Goal: Find specific page/section: Find specific page/section

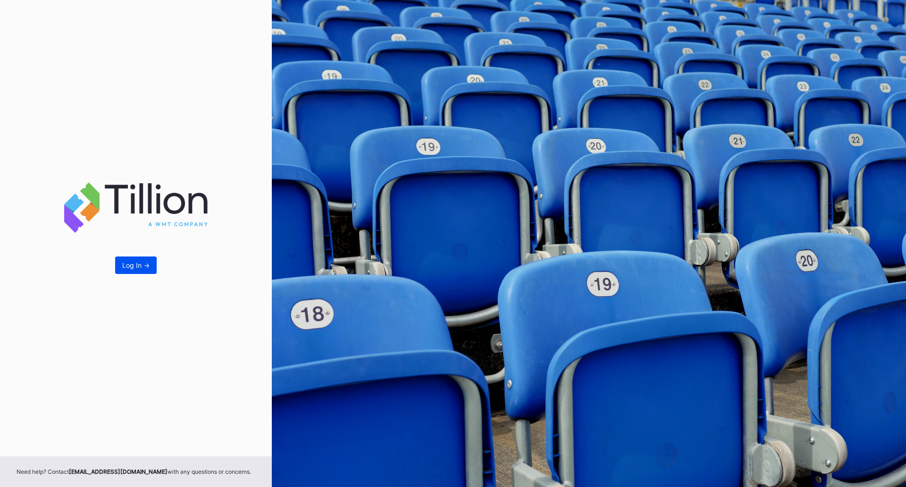
click at [137, 271] on button "Log In ->" at bounding box center [136, 264] width 42 height 17
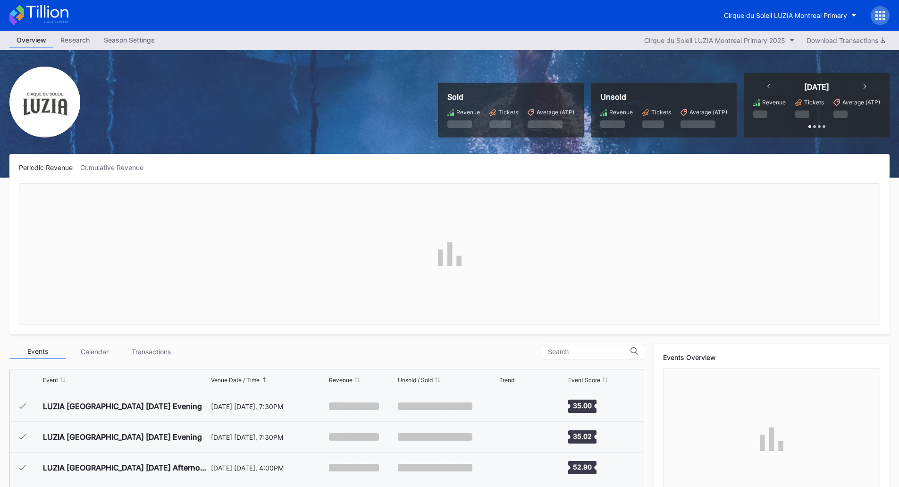
scroll to position [3406, 0]
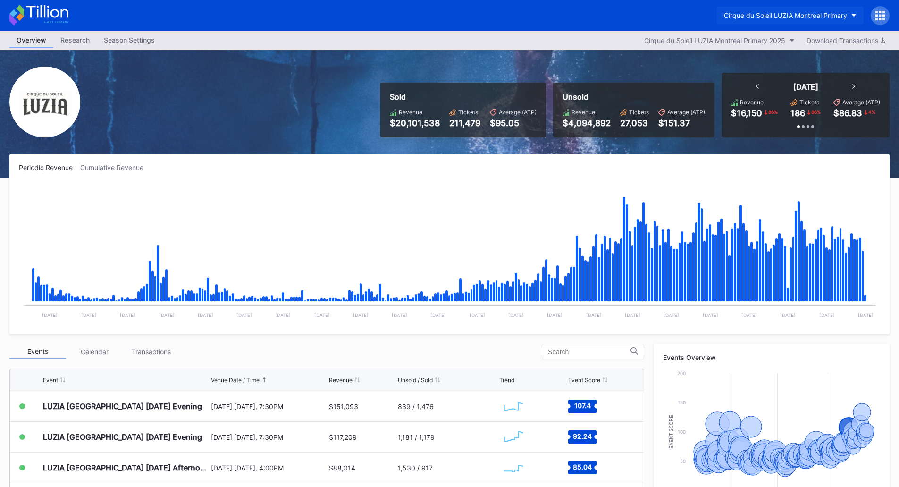
click at [818, 17] on div "Cirque du Soleil LUZIA Montreal Primary" at bounding box center [785, 15] width 123 height 8
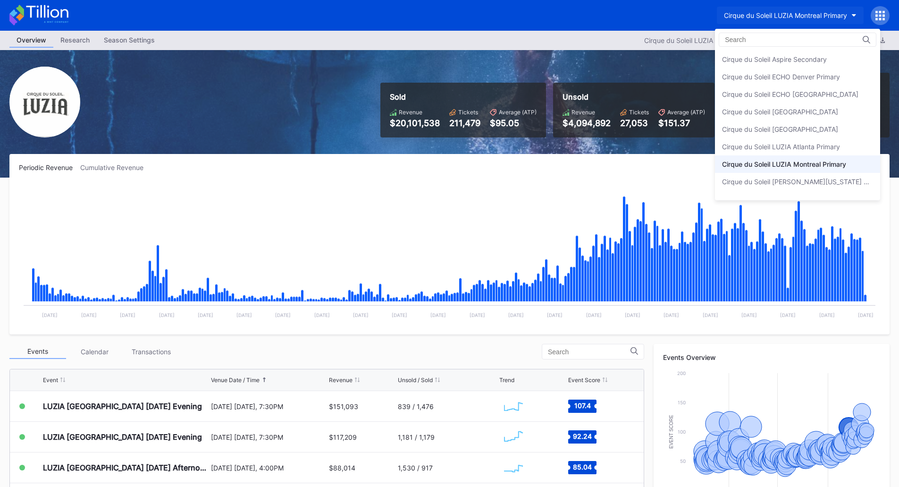
scroll to position [11, 0]
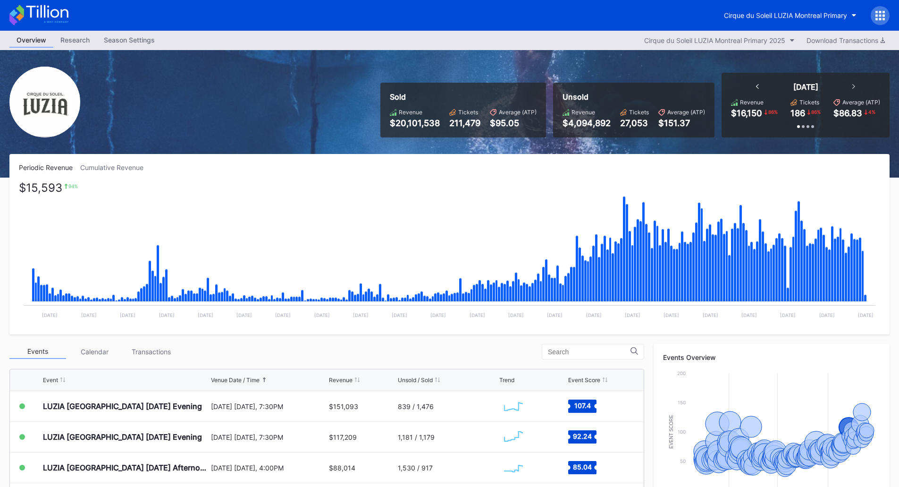
click at [162, 195] on rect "Chart title" at bounding box center [450, 254] width 862 height 142
click at [874, 13] on div at bounding box center [880, 15] width 19 height 19
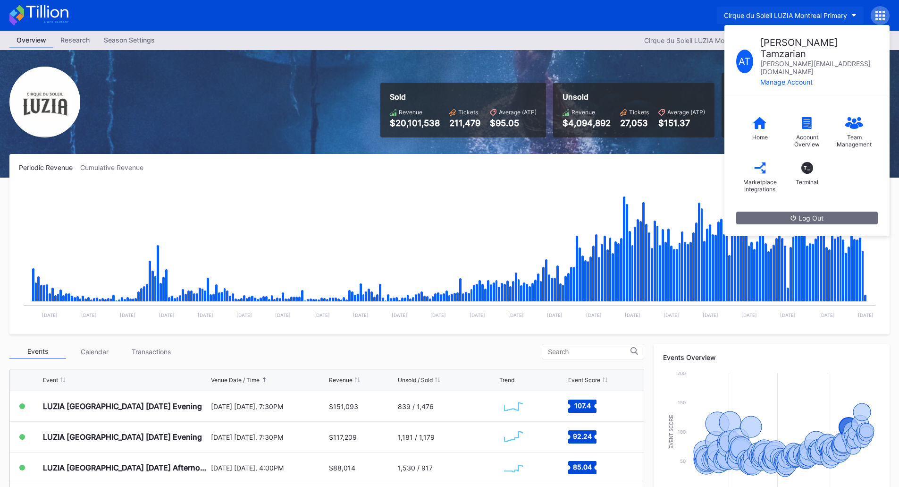
click at [824, 17] on div "Cirque du Soleil LUZIA Montreal Primary" at bounding box center [785, 15] width 123 height 8
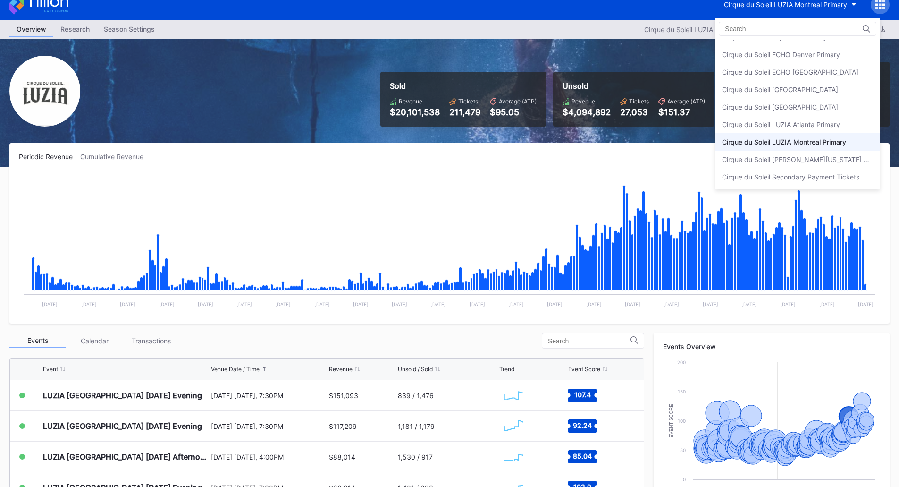
scroll to position [0, 0]
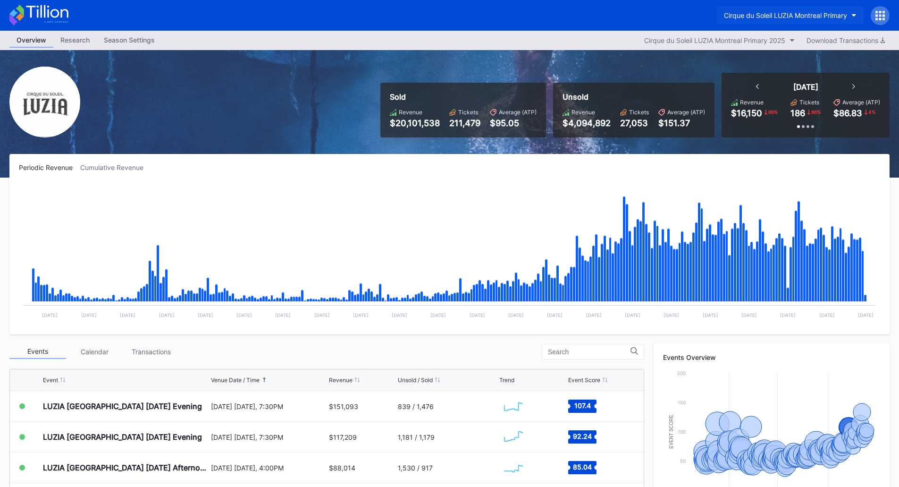
click at [816, 18] on div "Cirque du Soleil LUZIA Montreal Primary" at bounding box center [785, 15] width 123 height 8
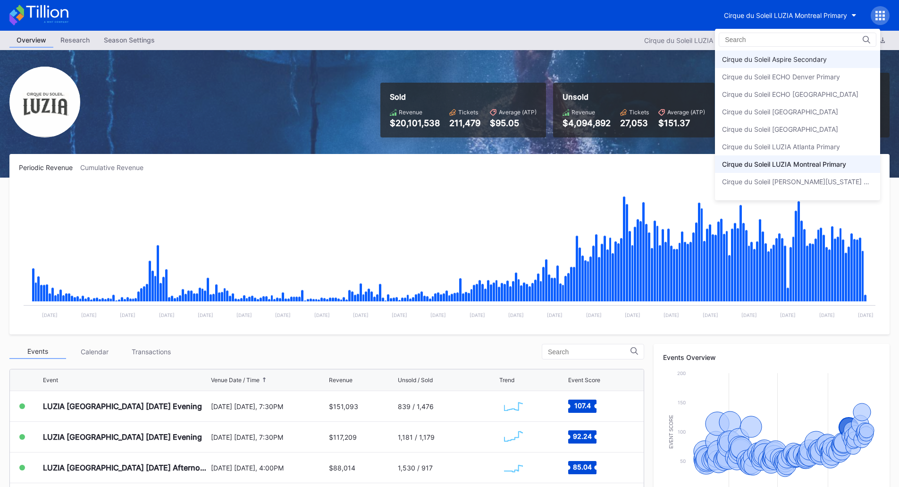
click at [814, 57] on div "Cirque du Soleil Aspire Secondary" at bounding box center [774, 59] width 105 height 8
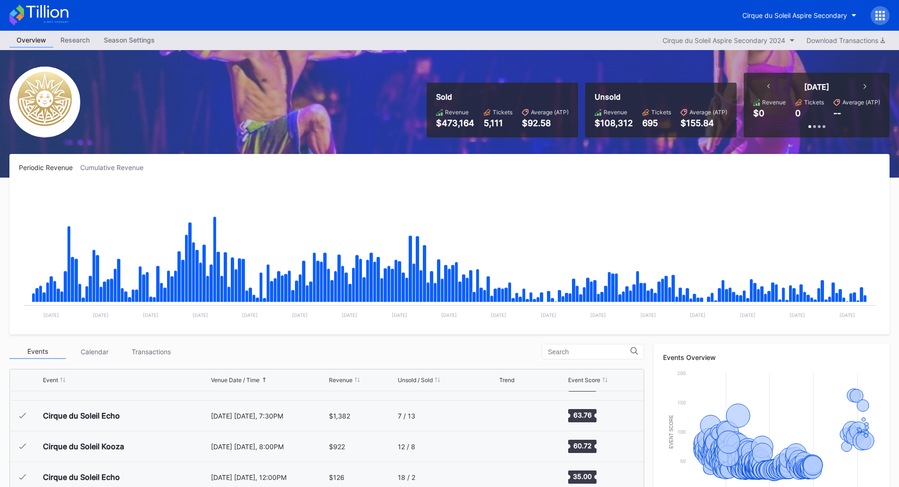
scroll to position [9359, 0]
